Goal: Task Accomplishment & Management: Manage account settings

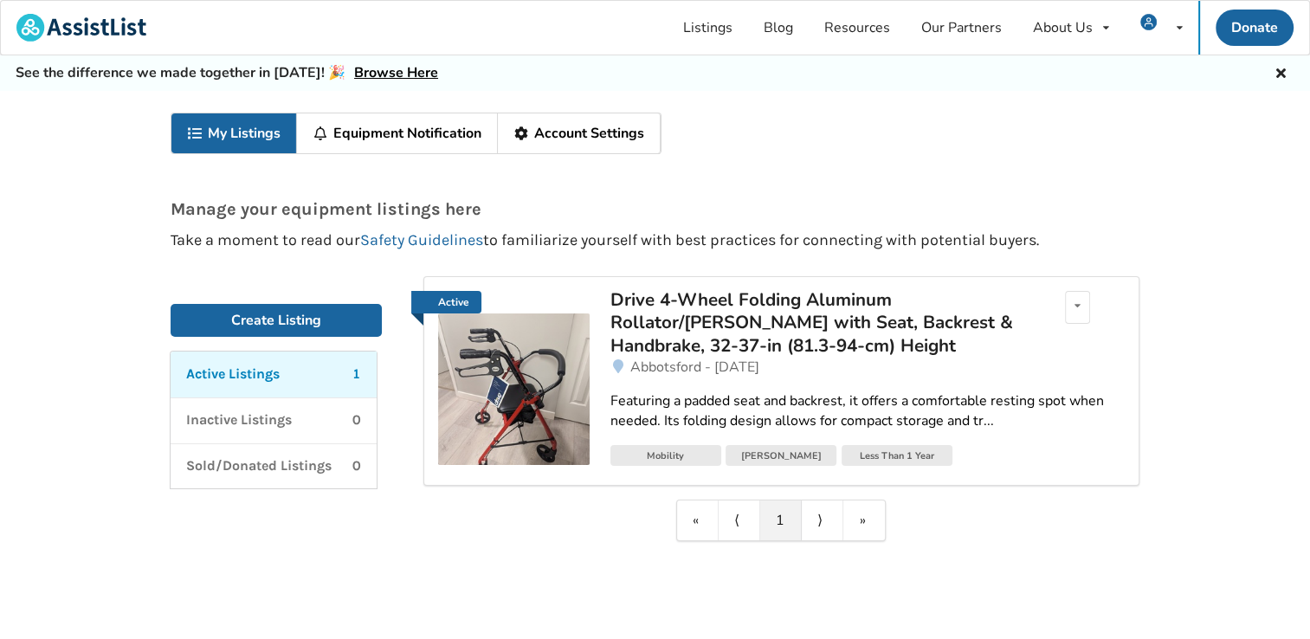
click at [261, 124] on link "My Listings" at bounding box center [234, 133] width 126 height 40
click at [751, 326] on div "Drive 4-Wheel Folding Aluminum Rollator/[PERSON_NAME] with Seat, Backrest & Han…" at bounding box center [812, 322] width 404 height 68
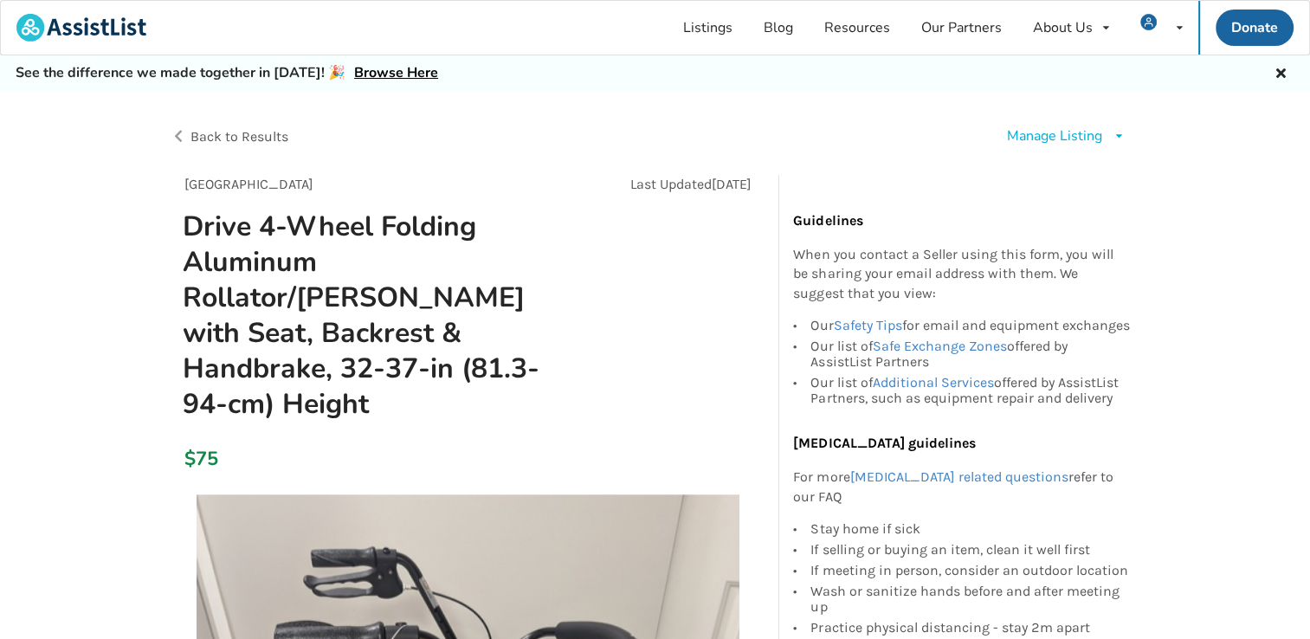
click at [1118, 131] on icon at bounding box center [1118, 136] width 13 height 10
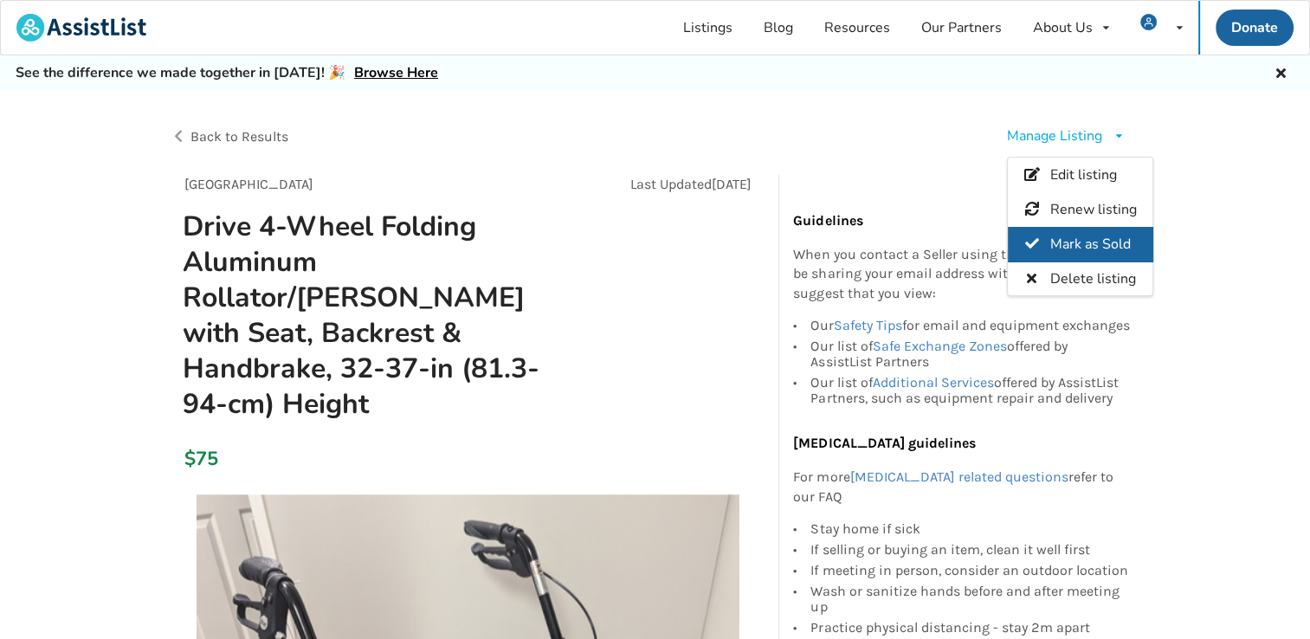
click at [1066, 235] on span "Mark as Sold" at bounding box center [1090, 244] width 80 height 19
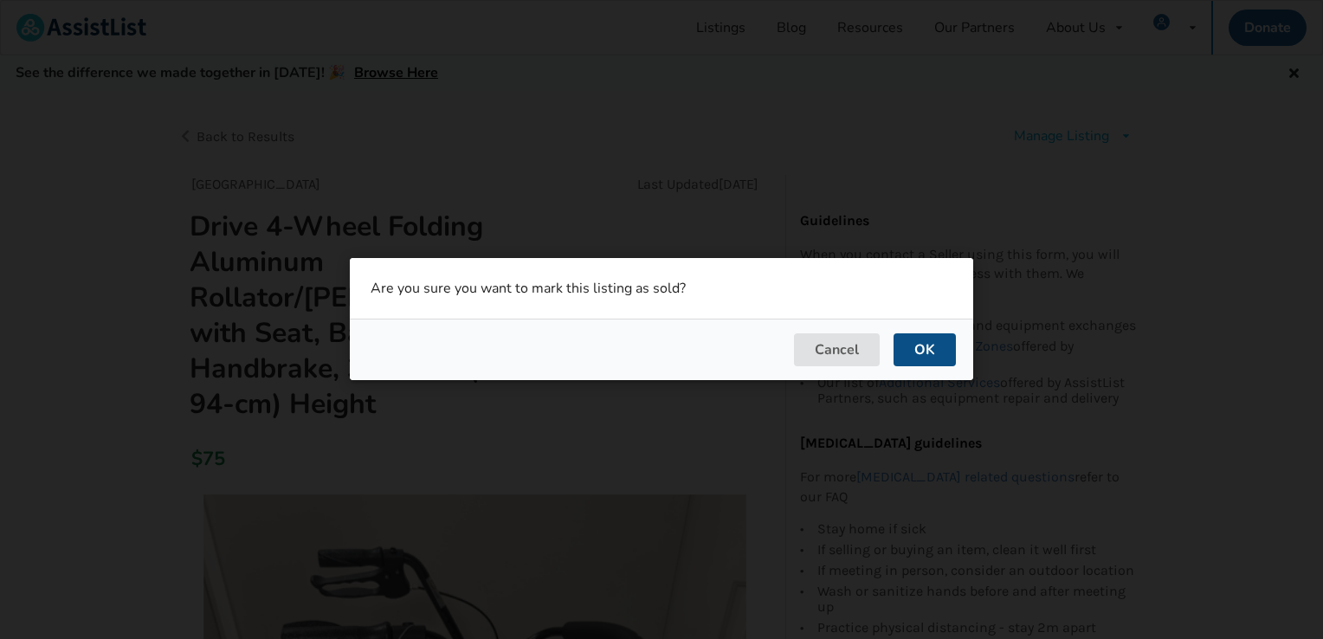
click at [924, 353] on button "OK" at bounding box center [924, 350] width 62 height 33
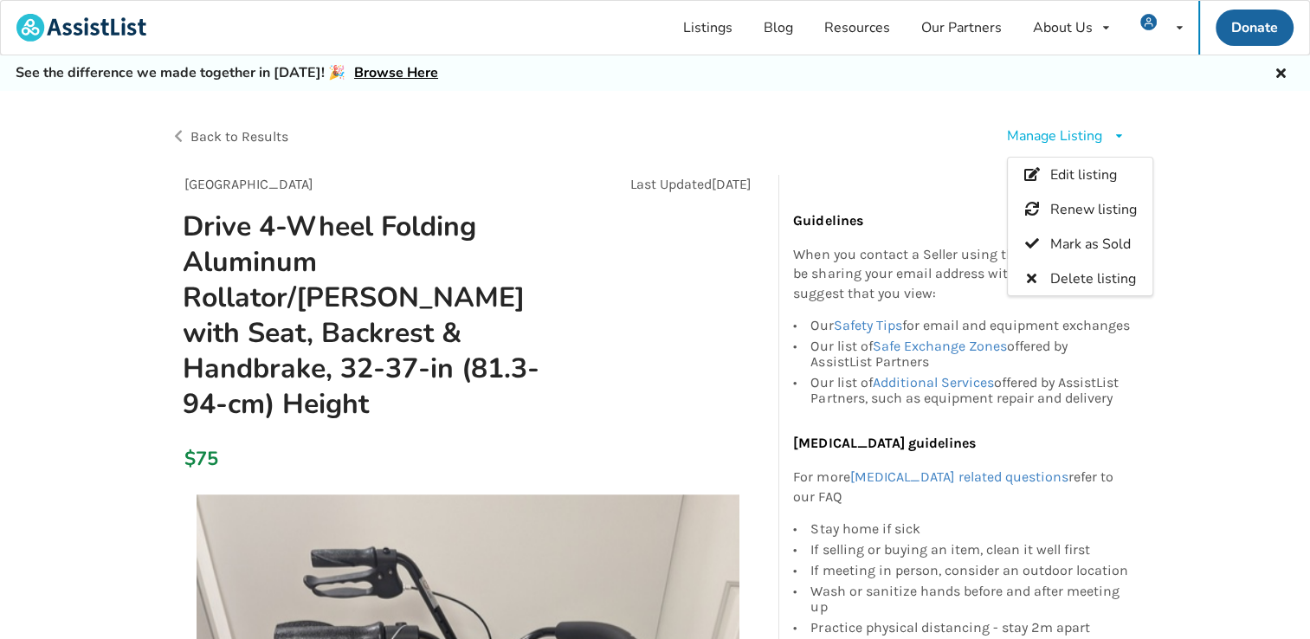
click at [217, 135] on span "Back to Results" at bounding box center [239, 136] width 98 height 16
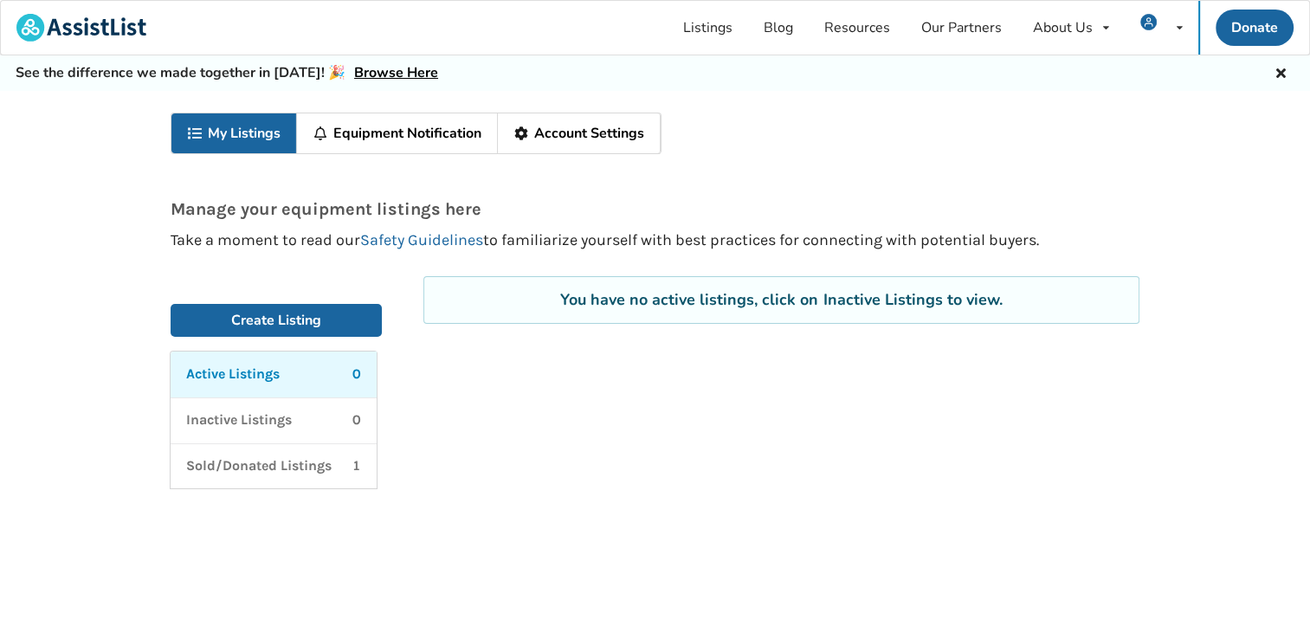
click at [241, 133] on link "My Listings" at bounding box center [234, 133] width 126 height 40
click at [287, 463] on p "Sold/Donated Listings" at bounding box center [258, 466] width 145 height 20
